Goal: Information Seeking & Learning: Learn about a topic

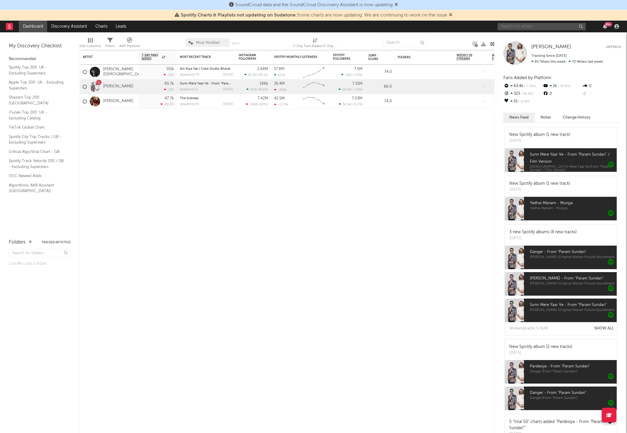
click at [525, 27] on input "text" at bounding box center [541, 26] width 88 height 7
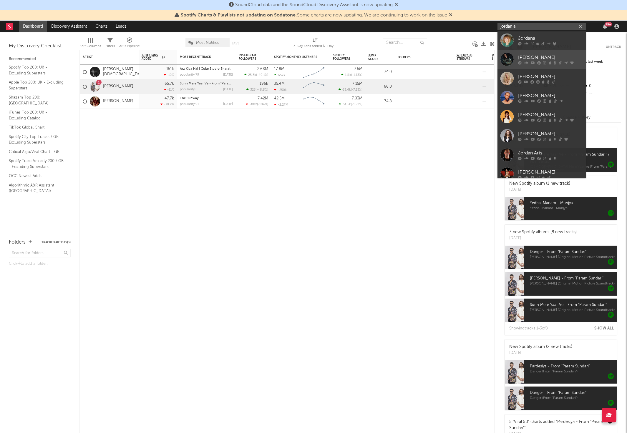
type input "jordan a"
click at [539, 56] on div "[PERSON_NAME]" at bounding box center [550, 57] width 65 height 7
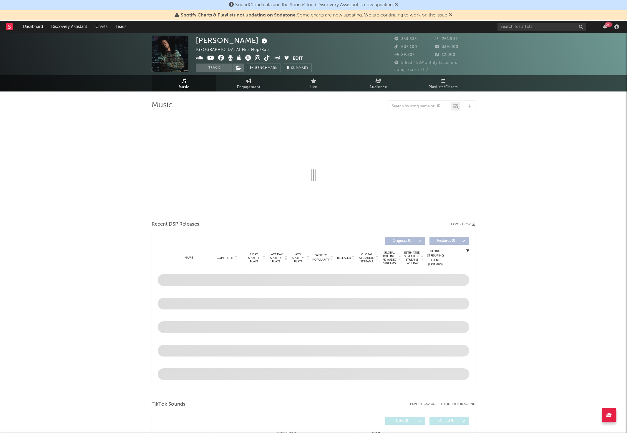
select select "6m"
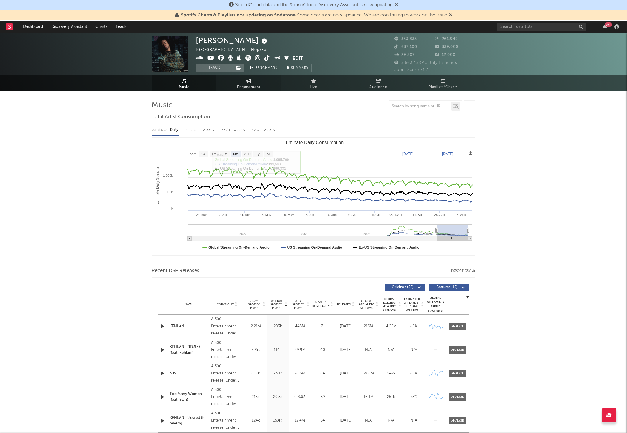
click at [256, 82] on link "Engagement" at bounding box center [248, 83] width 65 height 16
select select "1w"
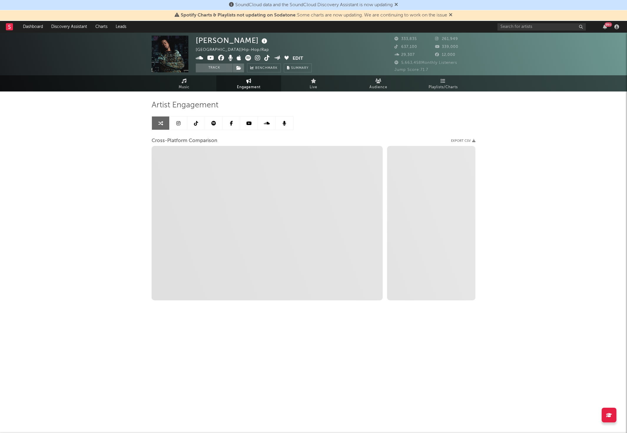
click at [191, 88] on link "Music" at bounding box center [184, 83] width 65 height 16
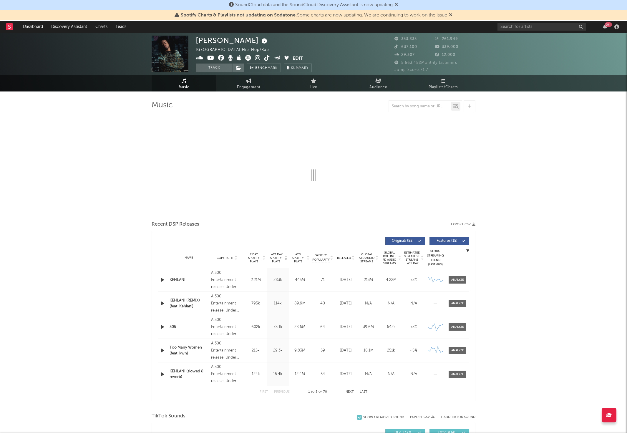
select select "6m"
